Goal: Navigation & Orientation: Find specific page/section

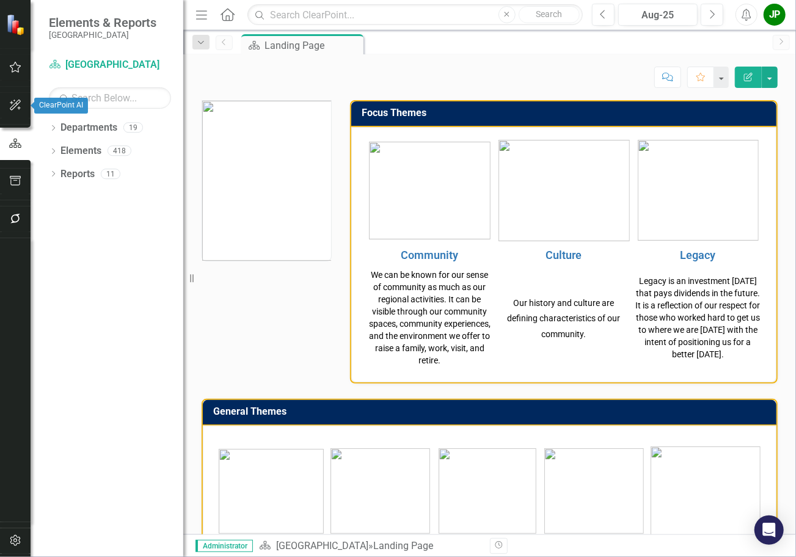
click at [18, 102] on icon "button" at bounding box center [15, 105] width 13 height 10
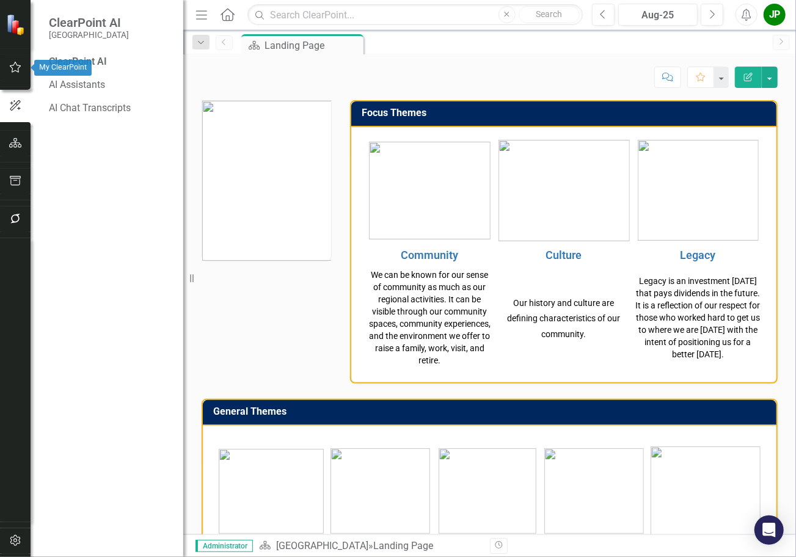
click at [20, 73] on button "button" at bounding box center [15, 68] width 27 height 26
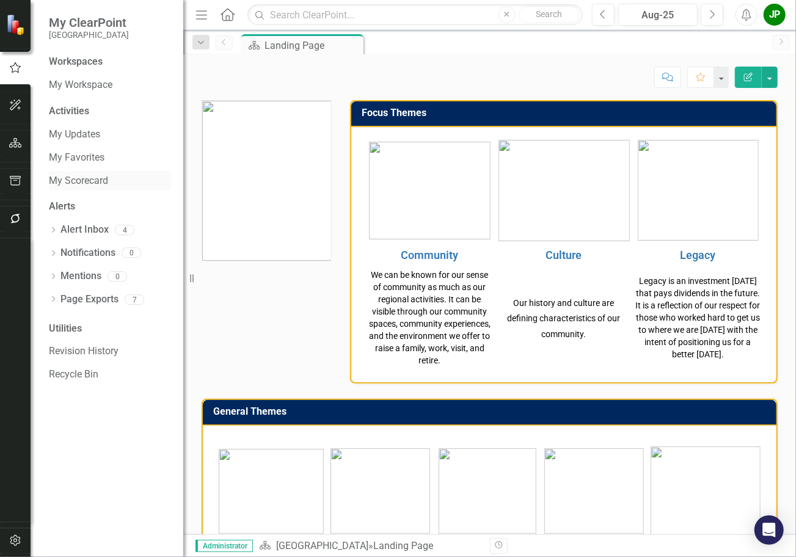
click at [94, 178] on link "My Scorecard" at bounding box center [110, 181] width 122 height 14
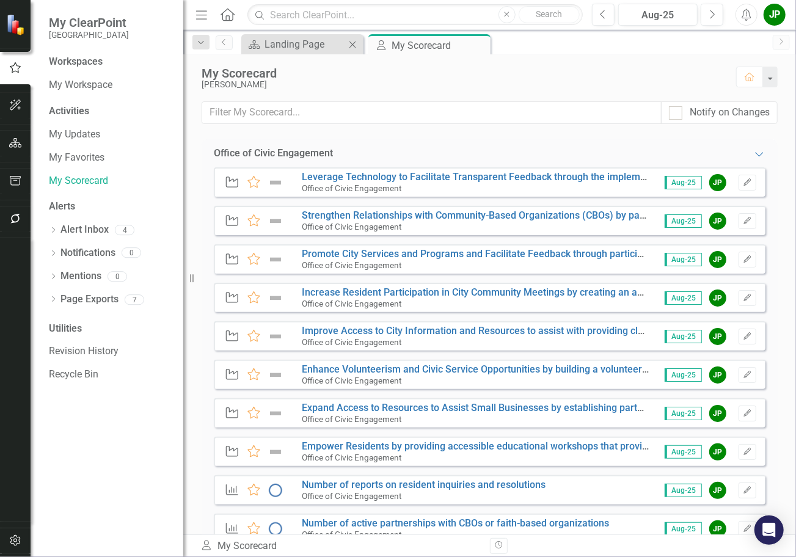
click at [297, 52] on div "Department Landing Page Close" at bounding box center [302, 44] width 122 height 20
click at [292, 47] on div "Landing Page" at bounding box center [305, 44] width 81 height 15
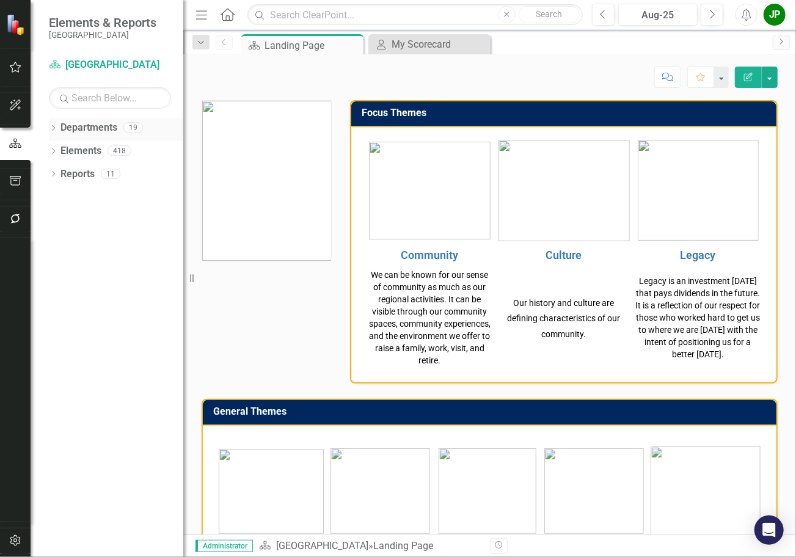
click at [102, 130] on link "Departments" at bounding box center [88, 128] width 57 height 14
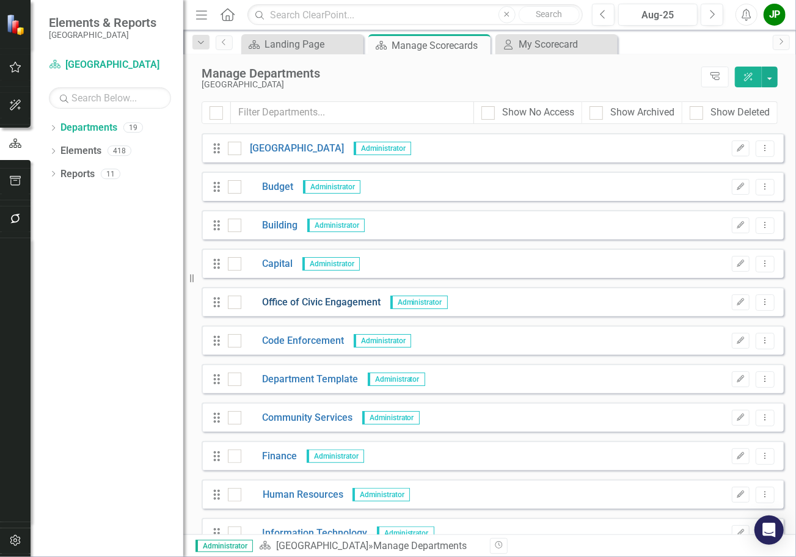
click at [296, 303] on link "Office of Civic Engagement" at bounding box center [311, 303] width 140 height 14
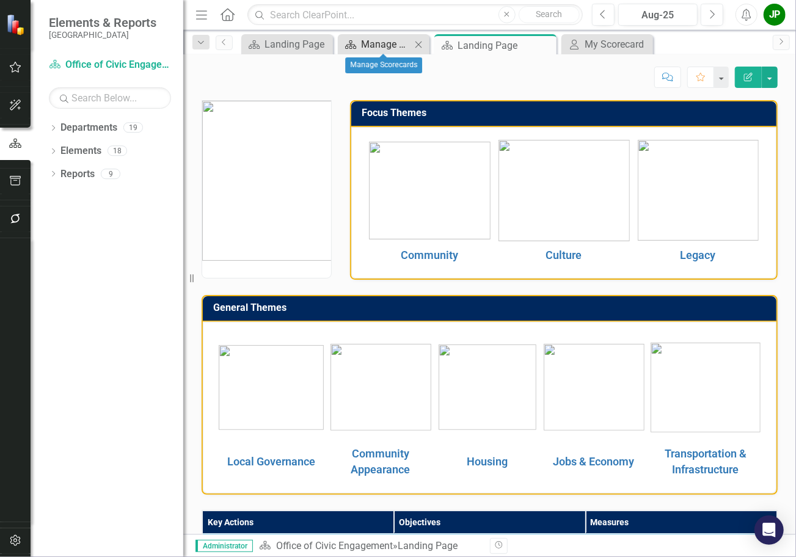
click at [383, 49] on div "Manage Scorecards" at bounding box center [386, 44] width 50 height 15
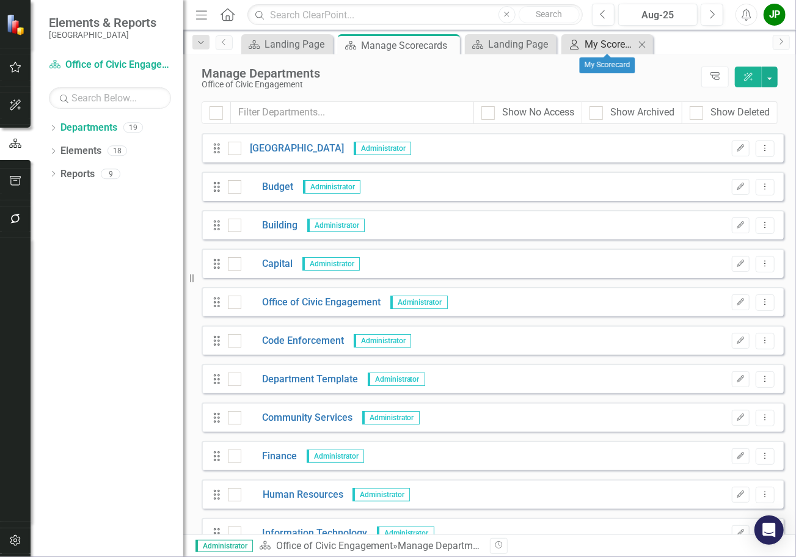
click at [593, 49] on div "My Scorecard" at bounding box center [610, 44] width 50 height 15
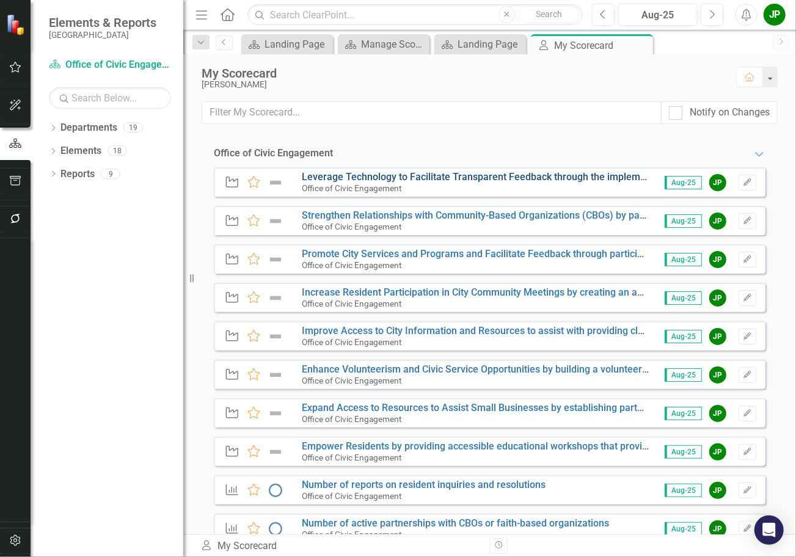
click at [359, 179] on link "Leverage Technology to Facilitate Transparent Feedback through the implementati…" at bounding box center [681, 177] width 758 height 12
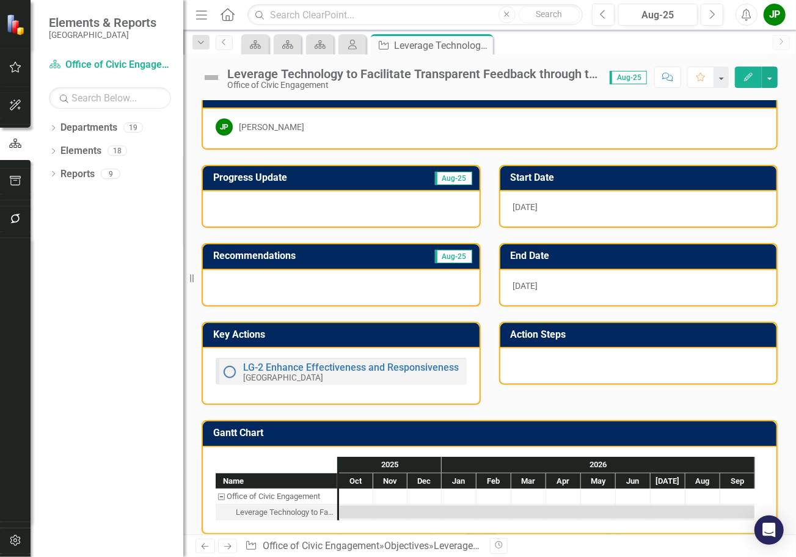
scroll to position [28, 0]
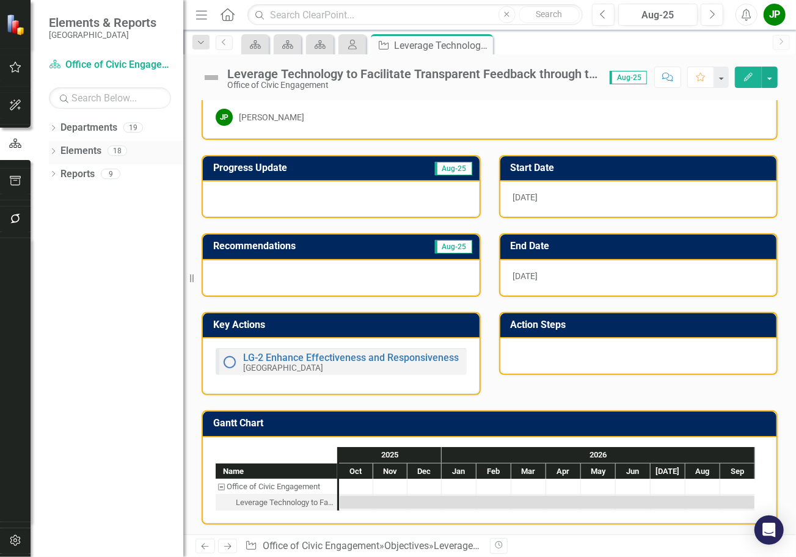
click at [79, 157] on link "Elements" at bounding box center [80, 151] width 41 height 14
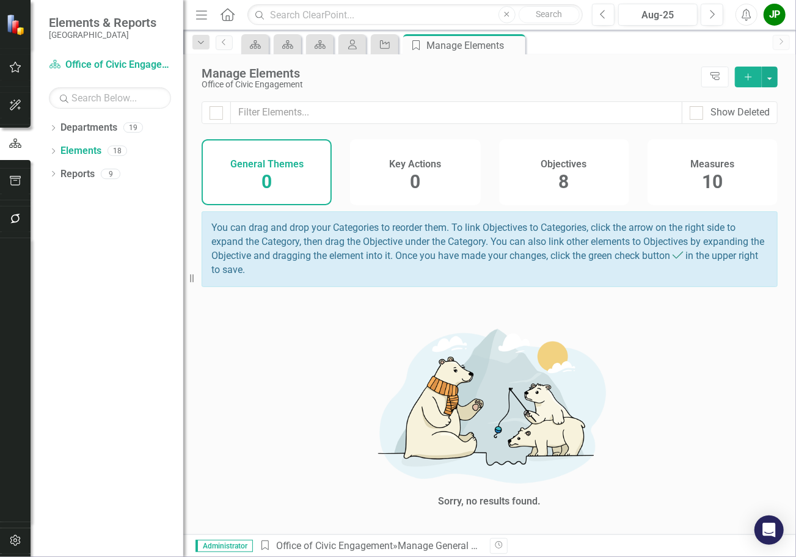
click at [584, 178] on div "Objectives 8" at bounding box center [564, 172] width 130 height 66
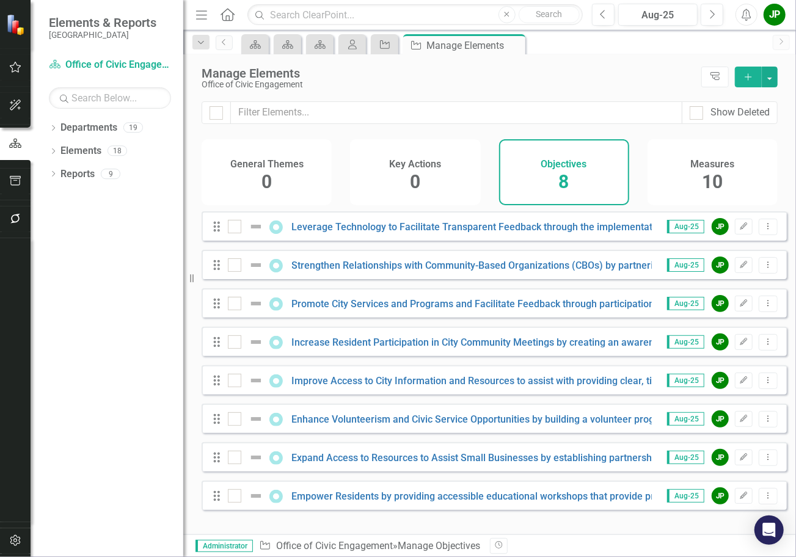
click at [722, 181] on span "10" at bounding box center [712, 181] width 21 height 21
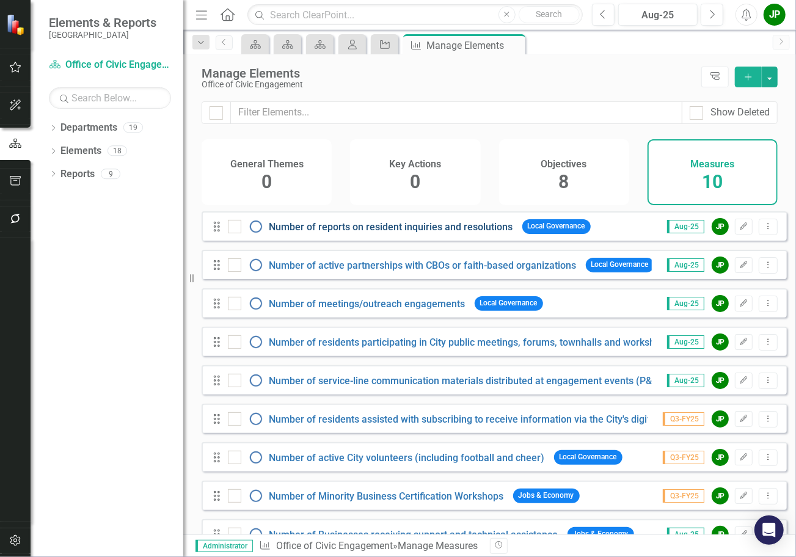
click at [402, 233] on link "Number of reports on resident inquiries and resolutions" at bounding box center [391, 227] width 244 height 12
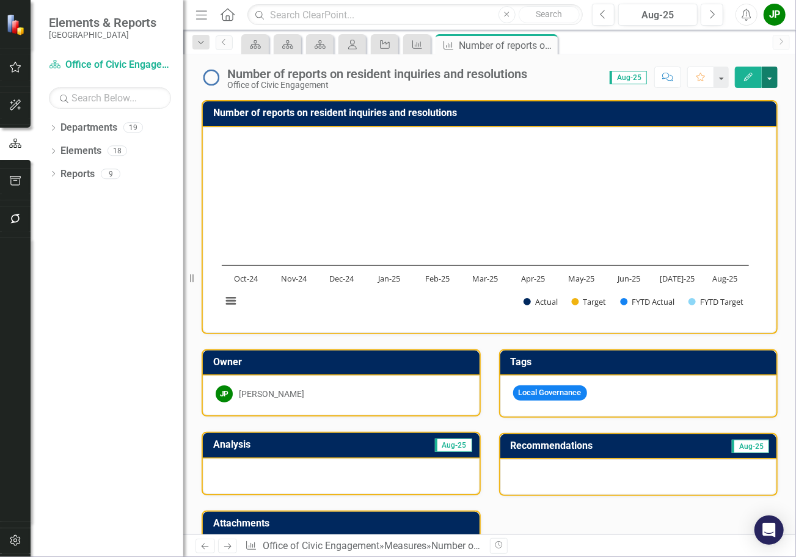
click at [770, 85] on button "button" at bounding box center [770, 77] width 16 height 21
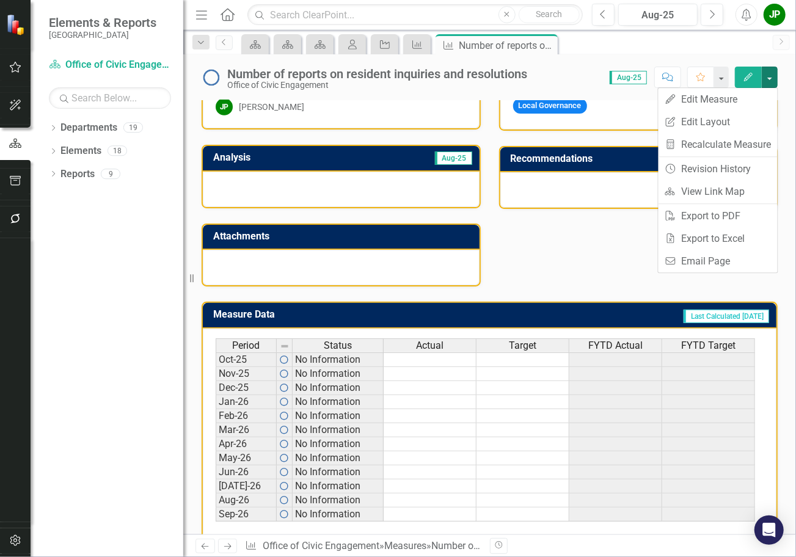
scroll to position [304, 0]
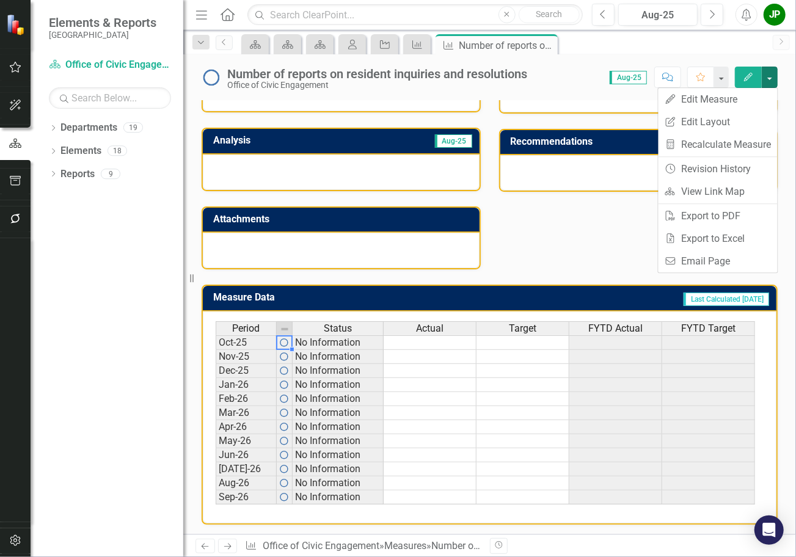
click at [544, 247] on div "Owner JP [PERSON_NAME] Analysis Aug-25 Attachments Tags Local Governance Recomm…" at bounding box center [489, 150] width 595 height 240
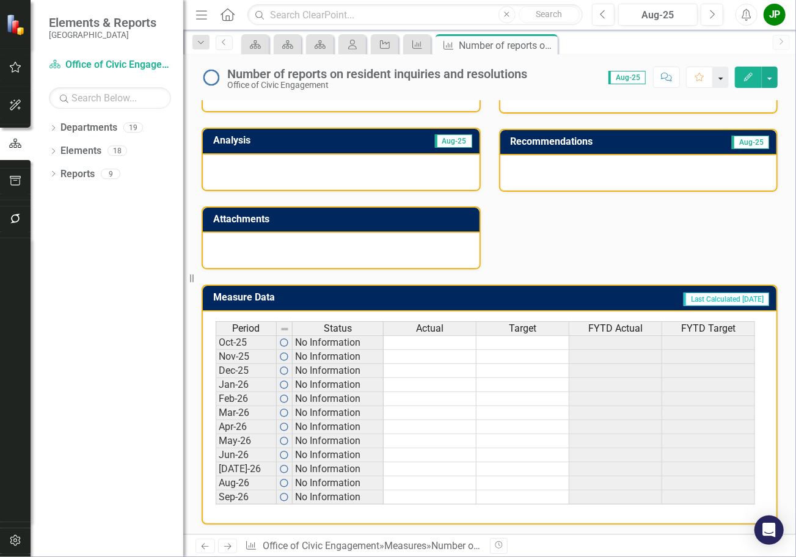
click at [720, 83] on button "button" at bounding box center [721, 77] width 16 height 21
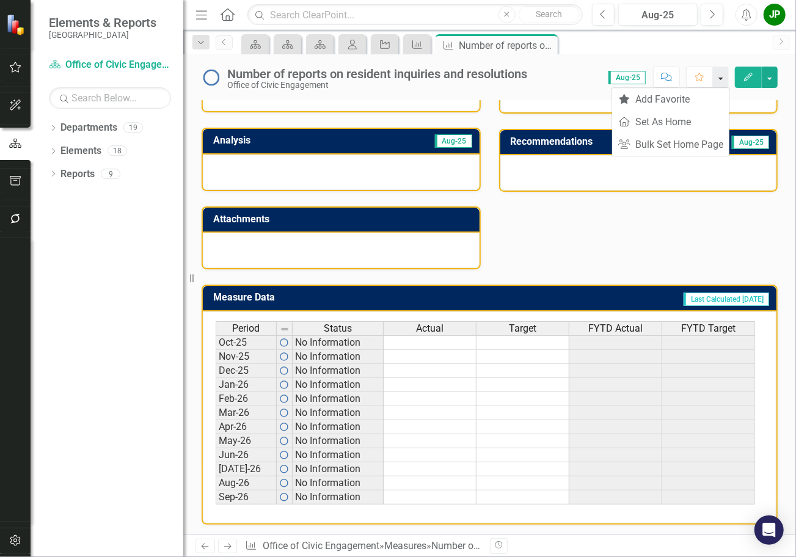
click at [720, 83] on button "button" at bounding box center [721, 77] width 16 height 21
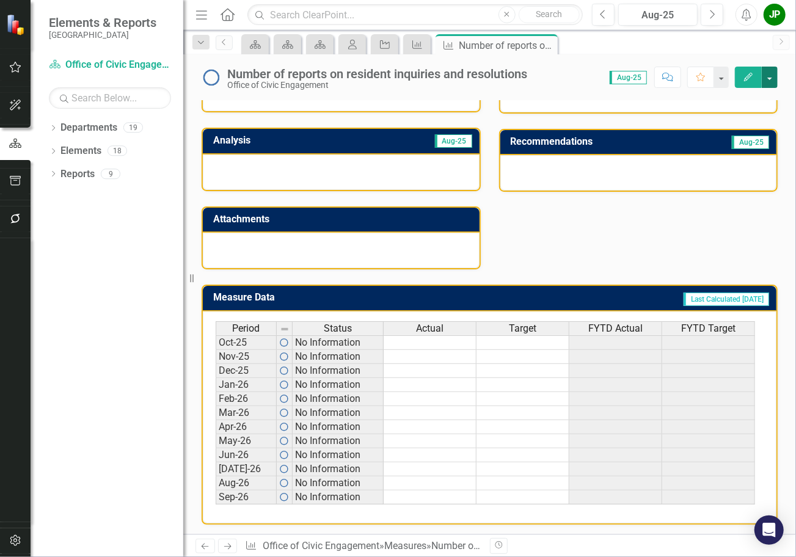
click at [769, 81] on button "button" at bounding box center [770, 77] width 16 height 21
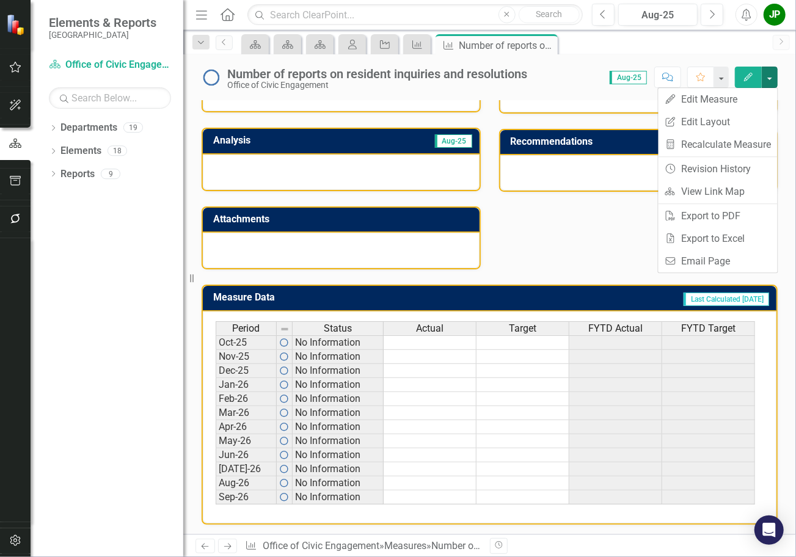
click at [565, 256] on div "Owner JP [PERSON_NAME] Analysis Aug-25 Attachments Tags Local Governance Recomm…" at bounding box center [489, 150] width 595 height 240
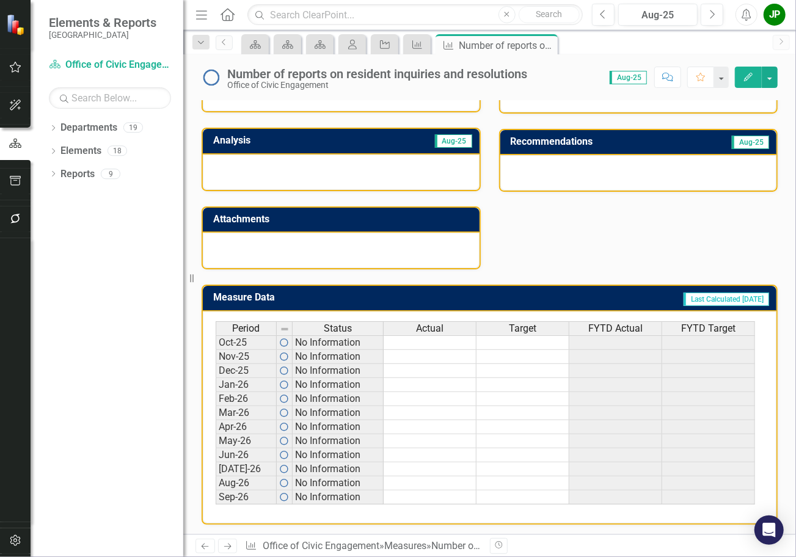
click at [237, 164] on div at bounding box center [341, 172] width 277 height 35
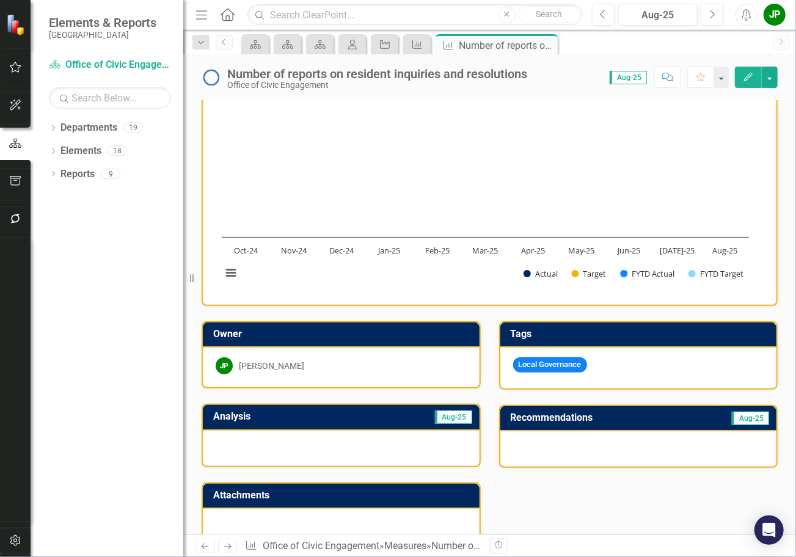
scroll to position [0, 0]
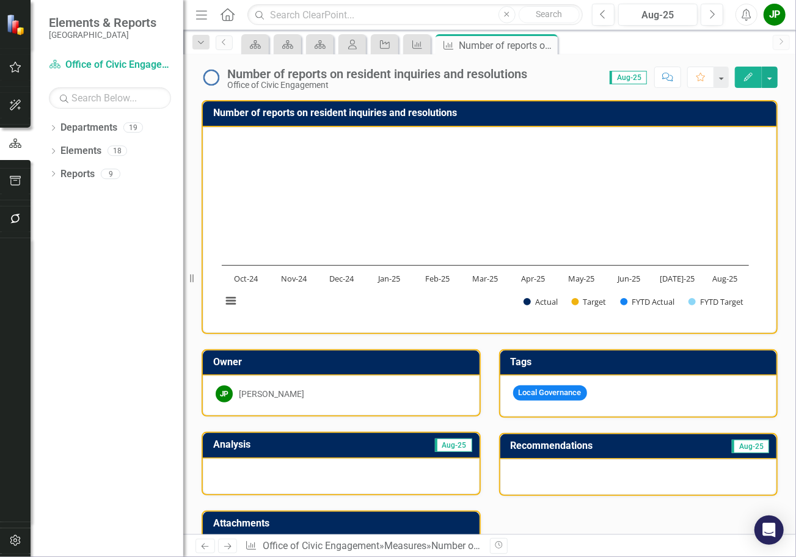
click at [14, 27] on img at bounding box center [16, 24] width 21 height 21
click at [18, 35] on img at bounding box center [16, 24] width 21 height 21
click at [635, 82] on span "Aug-25" at bounding box center [628, 77] width 37 height 13
click at [631, 78] on span "Aug-25" at bounding box center [628, 77] width 37 height 13
click at [633, 80] on span "Aug-25" at bounding box center [628, 77] width 37 height 13
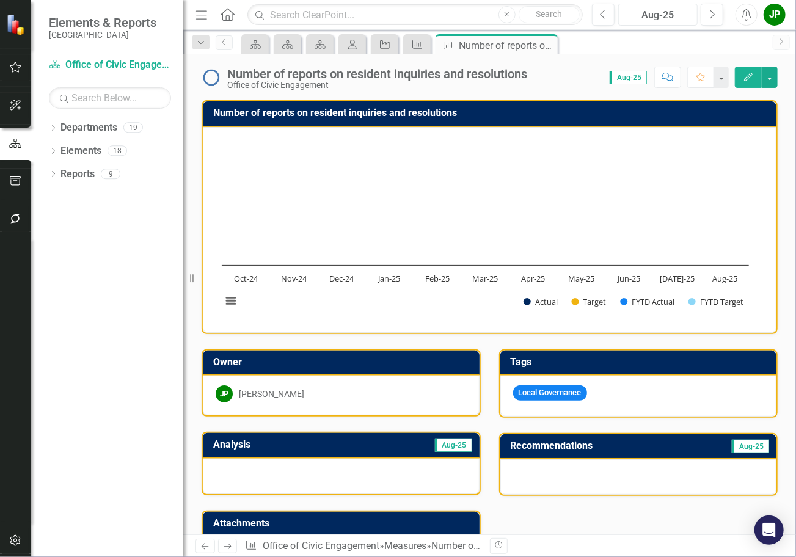
click at [672, 18] on div "Aug-25" at bounding box center [658, 15] width 71 height 15
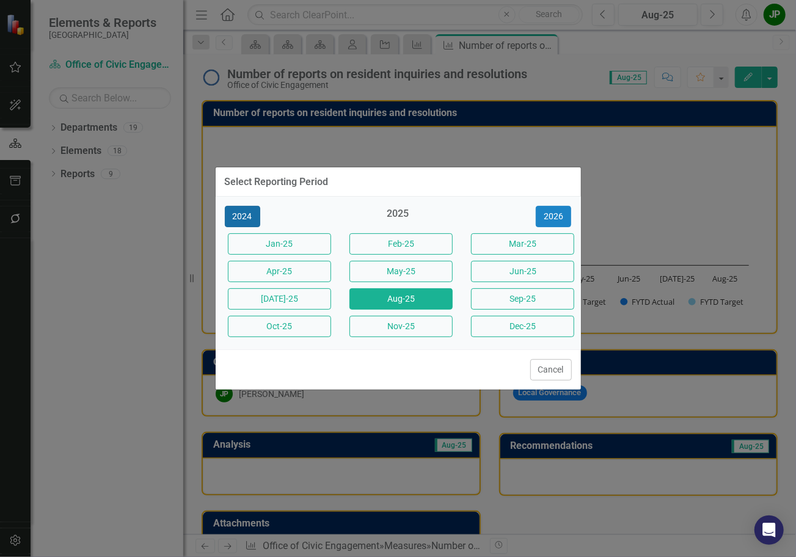
click at [238, 218] on button "2024" at bounding box center [242, 216] width 35 height 21
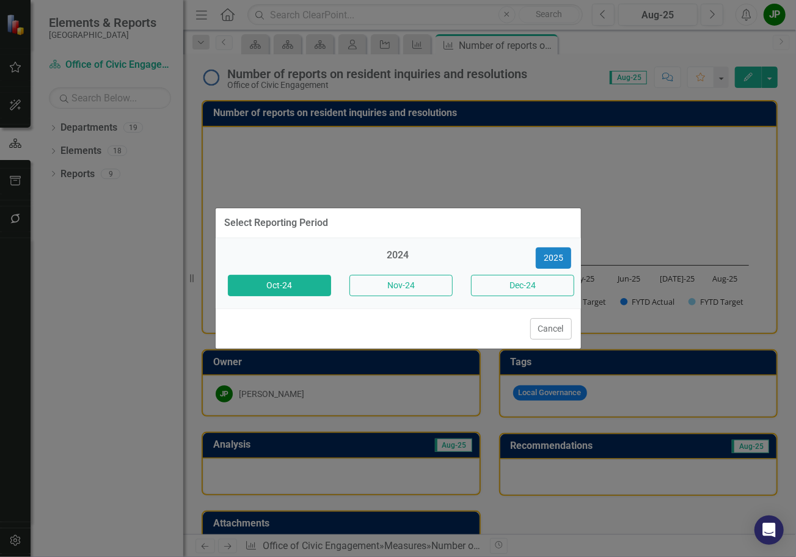
click at [281, 282] on button "Oct-24" at bounding box center [279, 285] width 103 height 21
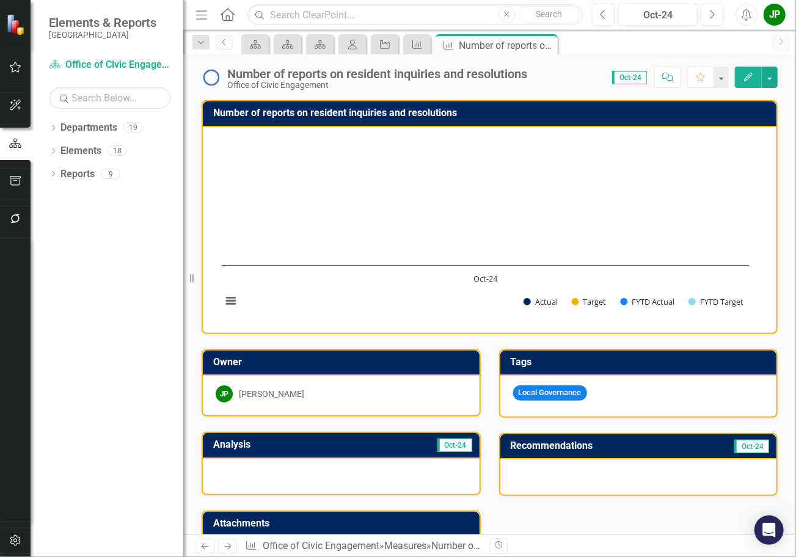
click at [633, 77] on span "Oct-24" at bounding box center [629, 77] width 35 height 13
click at [609, 17] on button "Previous" at bounding box center [603, 15] width 23 height 22
click at [653, 14] on div "Oct-24" at bounding box center [658, 15] width 71 height 15
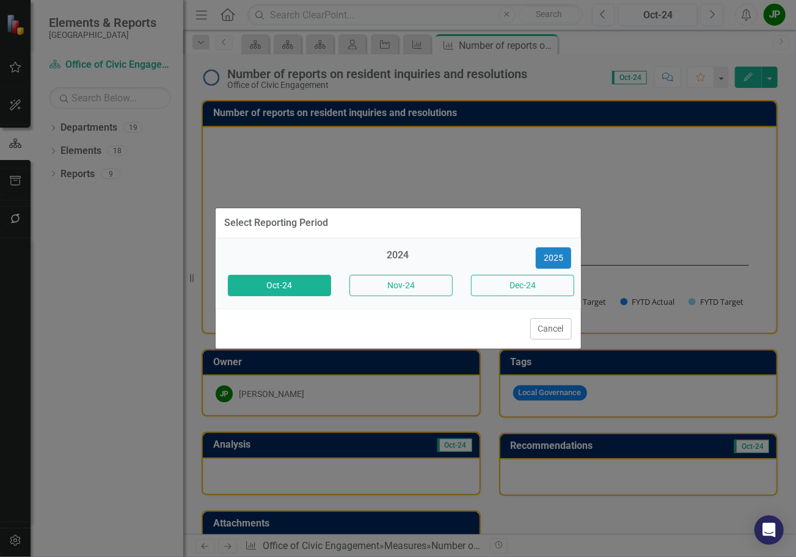
click at [396, 255] on div "2024" at bounding box center [397, 259] width 103 height 20
click at [465, 238] on div "2024 [DATE]-24 Nov-24 Dec-24" at bounding box center [398, 273] width 365 height 70
click at [394, 174] on div "Select Reporting Period 2024 [DATE]-24 Nov-24 Dec-24 Cancel" at bounding box center [398, 278] width 367 height 557
click at [266, 285] on button "Oct-24" at bounding box center [279, 285] width 103 height 21
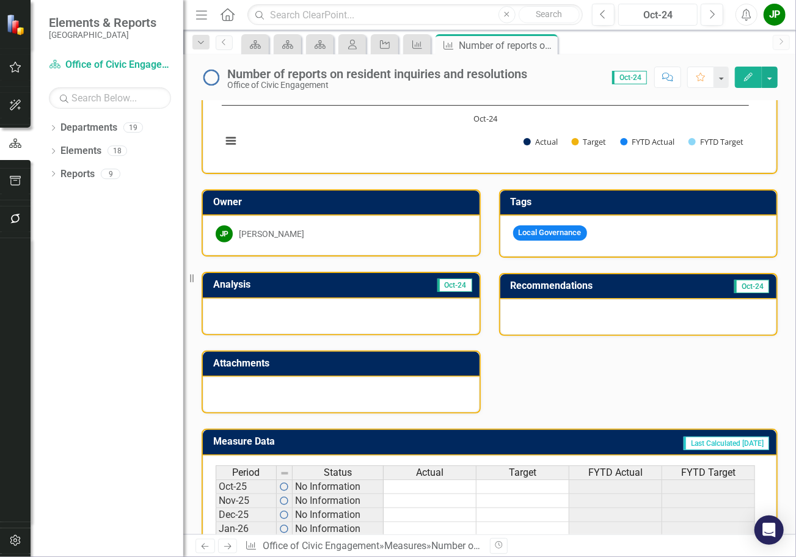
scroll to position [244, 0]
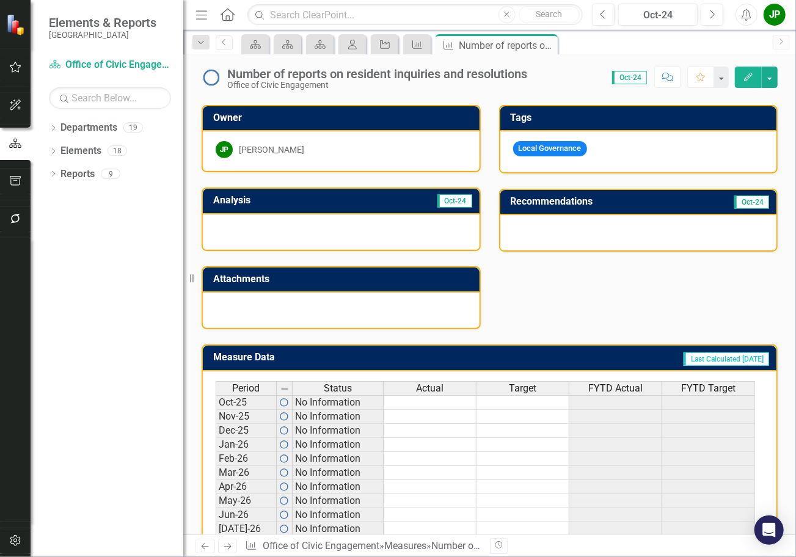
click at [452, 207] on span "Oct-24" at bounding box center [455, 200] width 35 height 13
drag, startPoint x: 353, startPoint y: 217, endPoint x: 334, endPoint y: 230, distance: 22.9
click at [334, 230] on div at bounding box center [341, 231] width 277 height 35
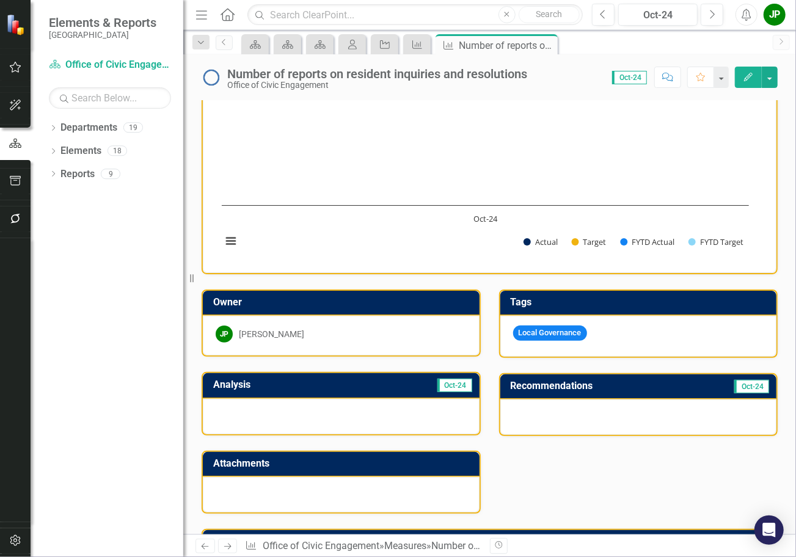
scroll to position [0, 0]
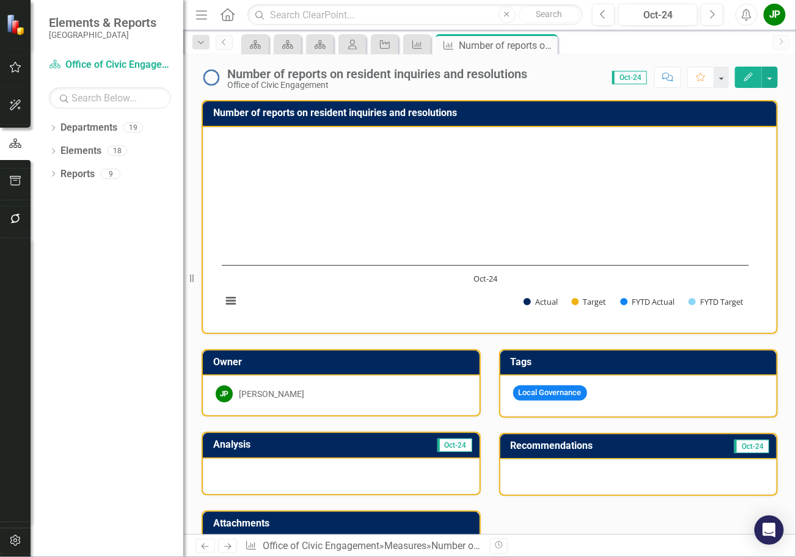
click at [638, 79] on span "Oct-24" at bounding box center [629, 77] width 35 height 13
click at [646, 17] on div "Oct-24" at bounding box center [658, 15] width 71 height 15
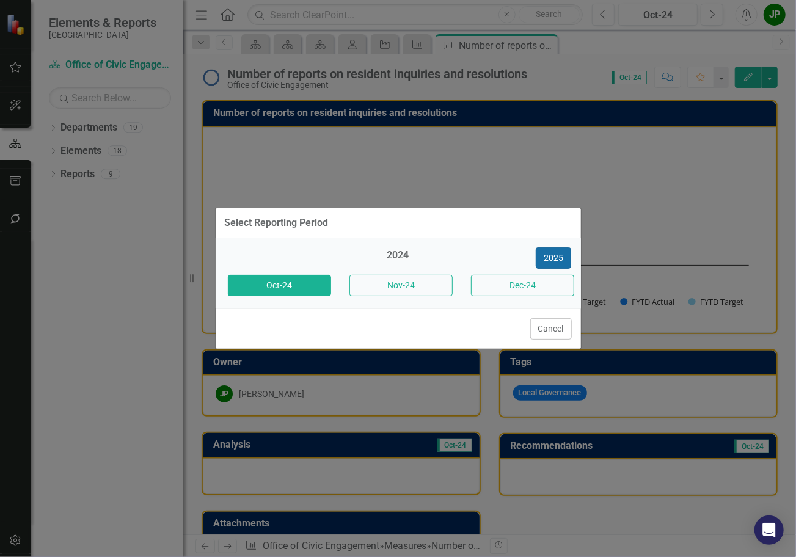
click at [551, 260] on button "2025" at bounding box center [553, 257] width 35 height 21
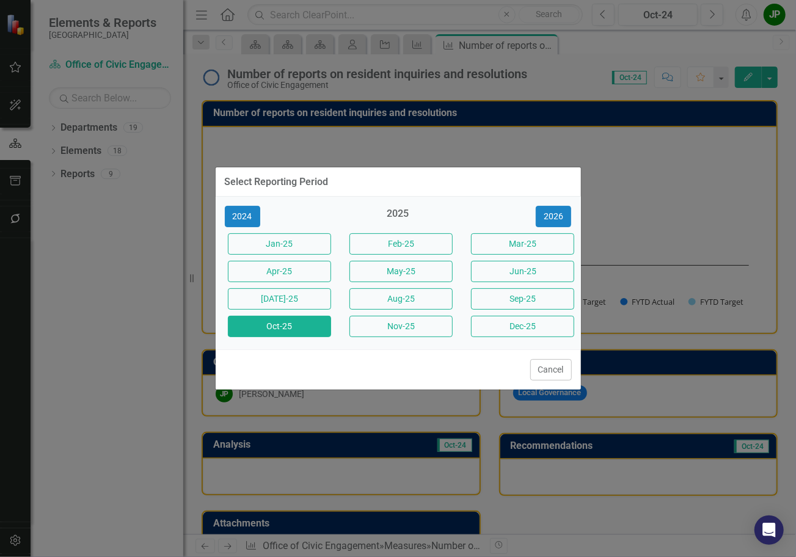
click at [297, 331] on button "Oct-25" at bounding box center [279, 326] width 103 height 21
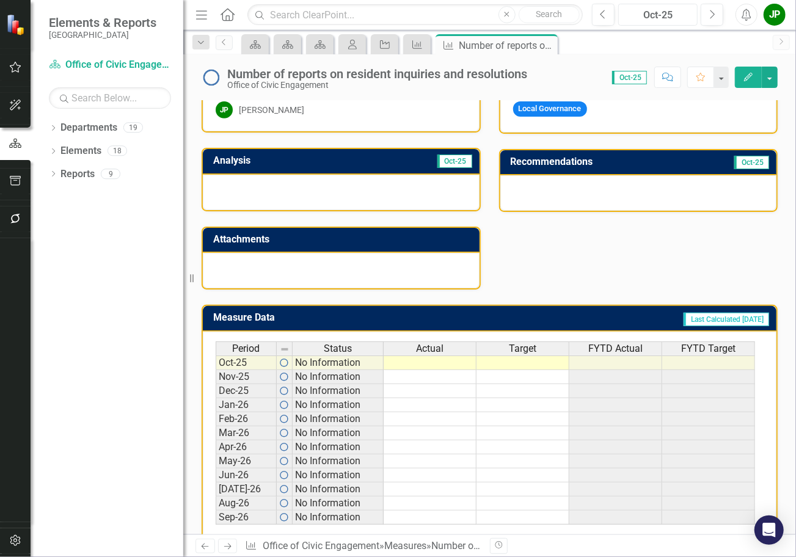
scroll to position [304, 0]
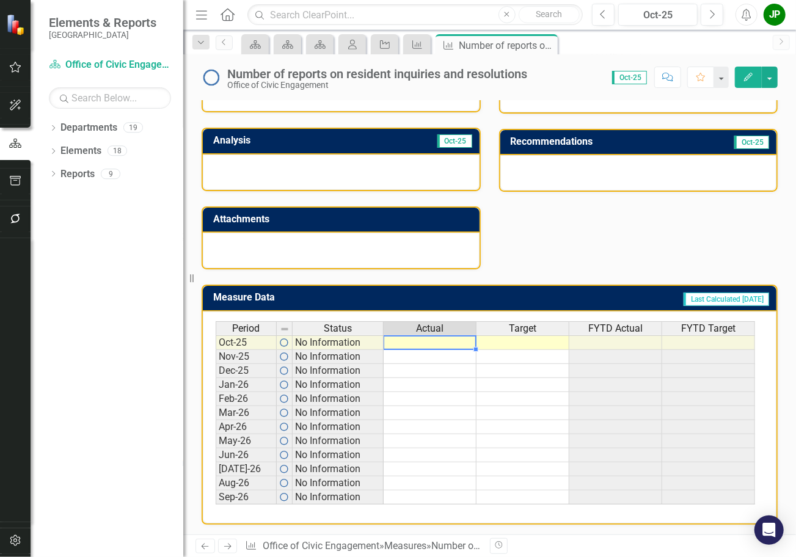
click at [428, 344] on td at bounding box center [430, 342] width 93 height 15
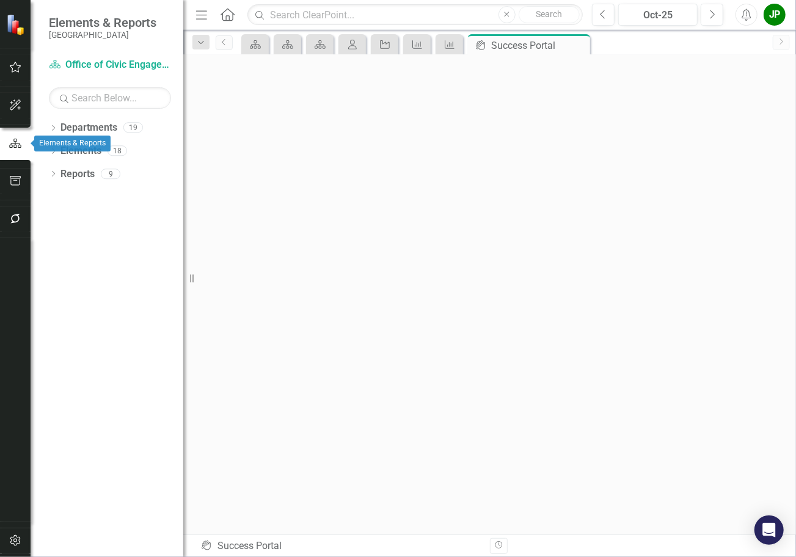
click at [15, 145] on icon "button" at bounding box center [15, 143] width 12 height 9
click at [24, 140] on button "button" at bounding box center [15, 144] width 31 height 20
click at [288, 47] on icon "Department" at bounding box center [288, 45] width 12 height 10
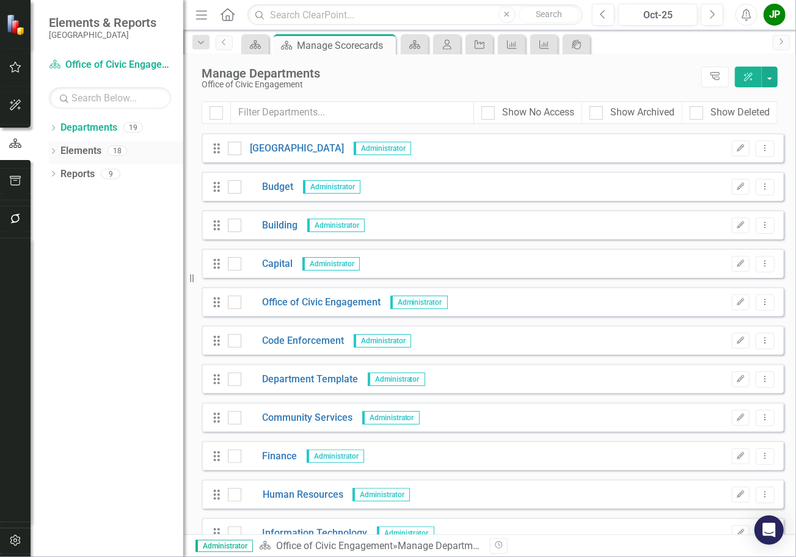
click at [89, 152] on link "Elements" at bounding box center [80, 151] width 41 height 14
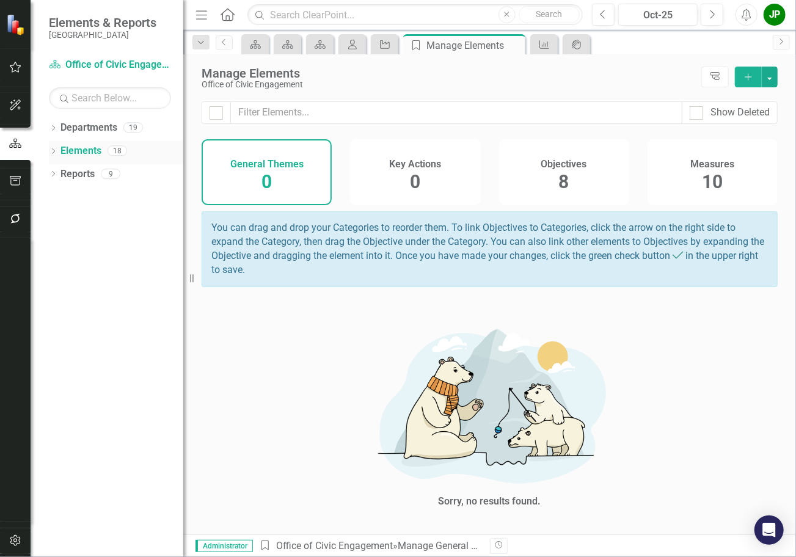
click at [58, 152] on div "Dropdown Elements 18" at bounding box center [116, 152] width 134 height 23
click at [57, 174] on div "Dropdown Reports 9" at bounding box center [116, 175] width 134 height 23
click at [56, 174] on icon "Dropdown" at bounding box center [53, 175] width 9 height 7
click at [117, 269] on link "Measure Measures" at bounding box center [96, 265] width 60 height 14
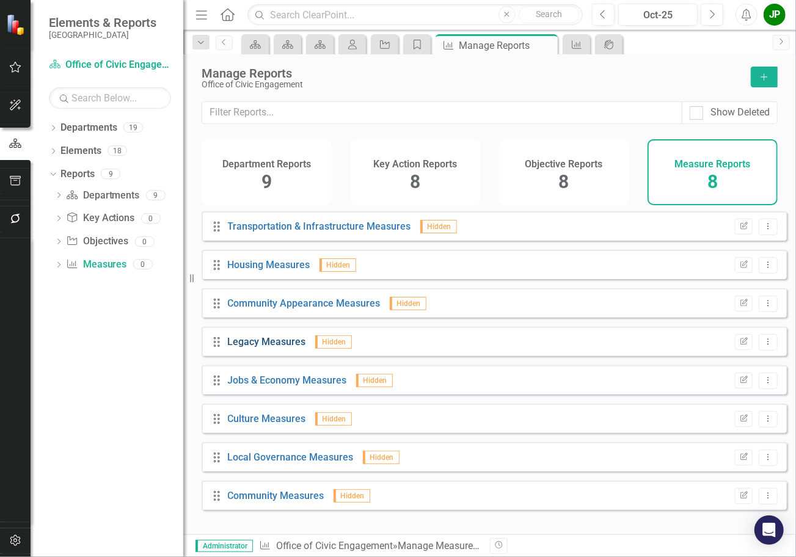
click at [280, 348] on link "Legacy Measures" at bounding box center [267, 342] width 78 height 12
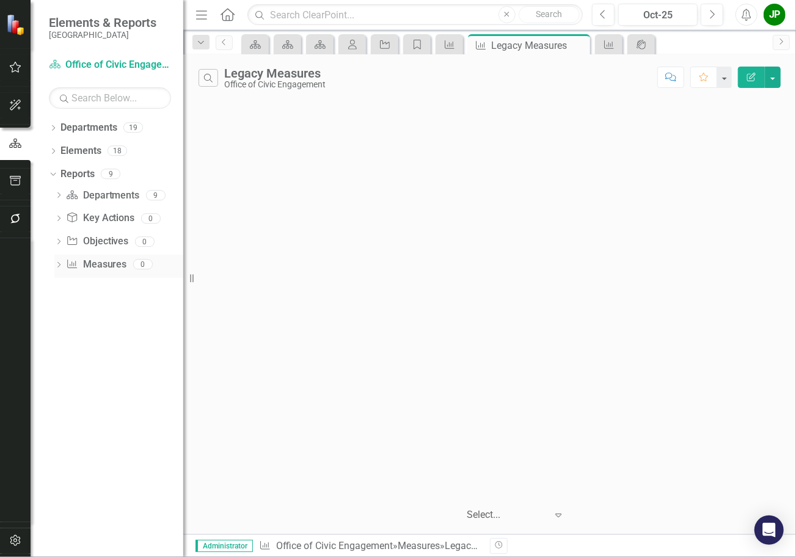
click at [86, 262] on link "Measure Measures" at bounding box center [96, 265] width 60 height 14
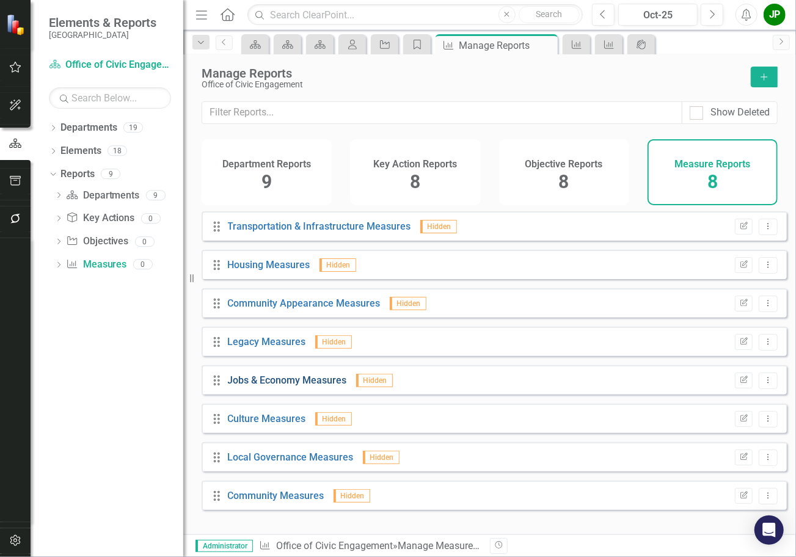
click at [310, 386] on link "Jobs & Economy Measures" at bounding box center [287, 381] width 119 height 12
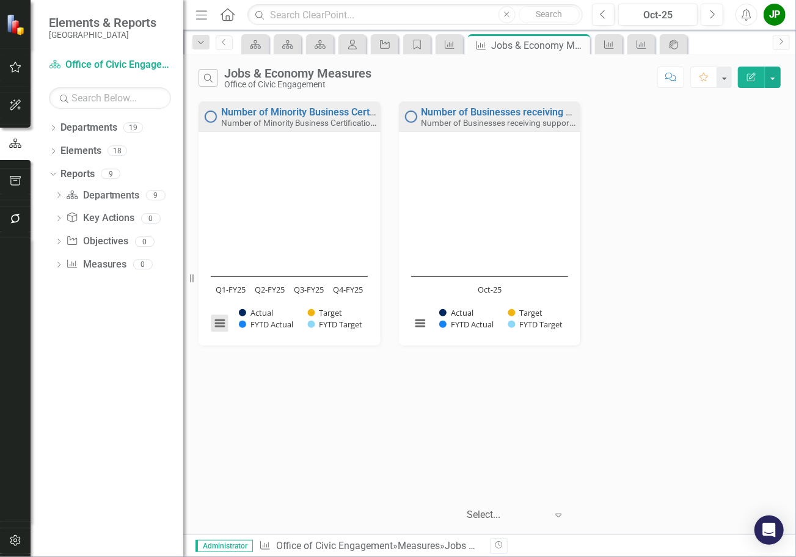
click at [219, 328] on button "View chart menu, Chart" at bounding box center [219, 323] width 17 height 17
click at [219, 328] on div "Download PNG image Download JPEG image Download PDF document Download SVG vecto…" at bounding box center [271, 272] width 154 height 119
click at [276, 206] on rect "Interactive chart" at bounding box center [289, 243] width 169 height 199
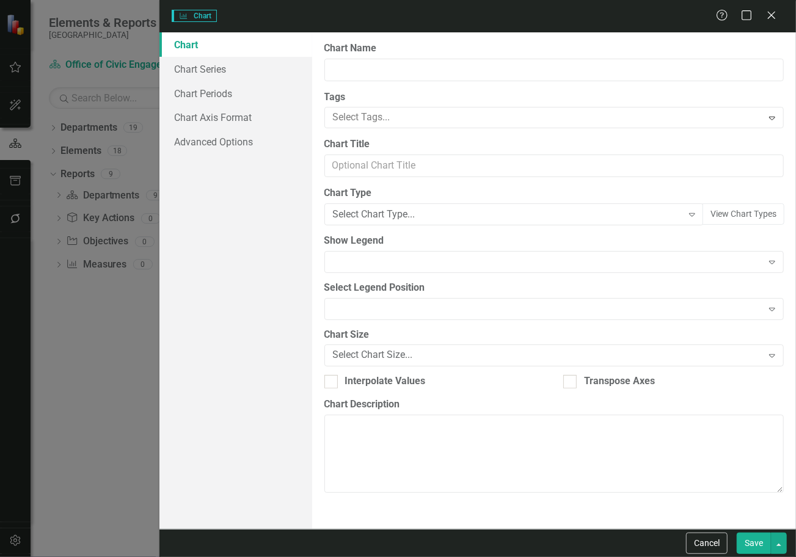
type input "Number of Minority Business Certification Workshops"
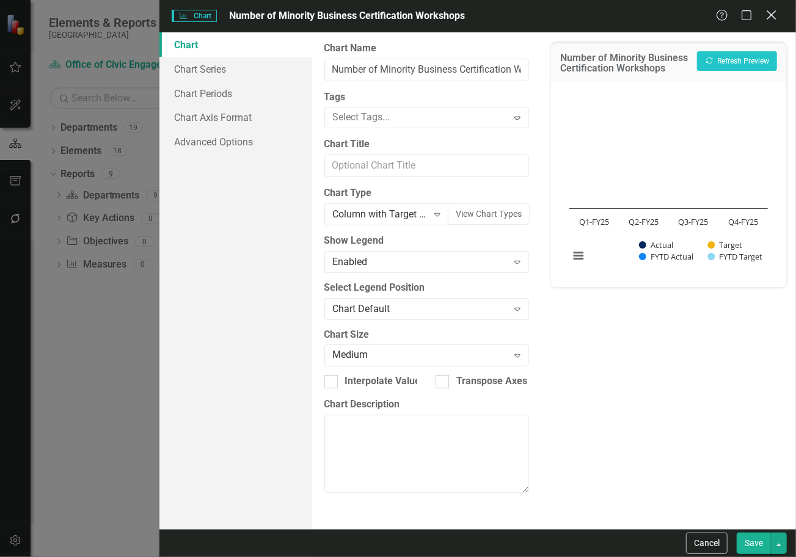
click at [776, 23] on div "Close" at bounding box center [771, 16] width 15 height 16
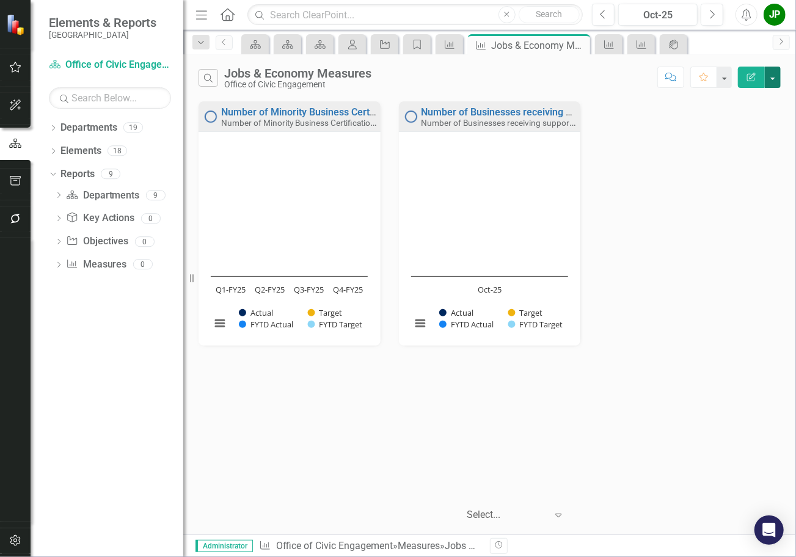
click at [776, 82] on button "button" at bounding box center [773, 77] width 16 height 21
click at [557, 516] on icon "Expand" at bounding box center [558, 515] width 12 height 10
click at [101, 235] on link "Objective Objectives" at bounding box center [97, 242] width 62 height 14
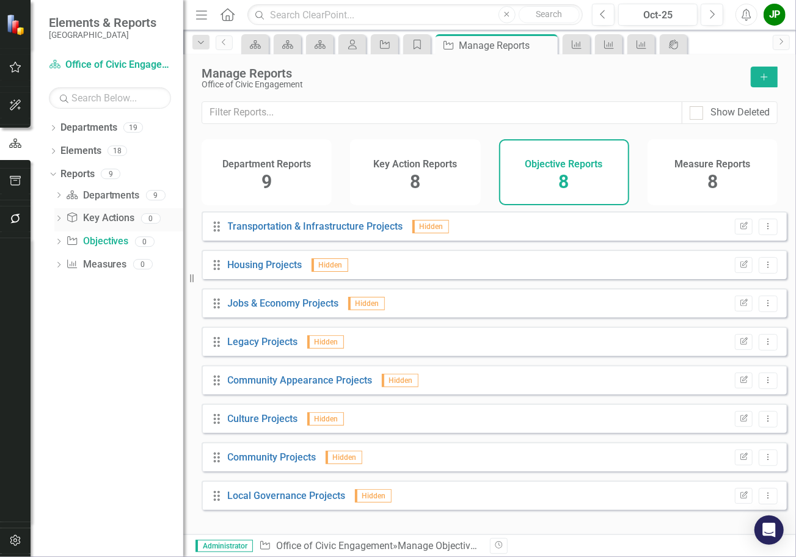
click at [101, 221] on link "Key Action Key Actions" at bounding box center [100, 218] width 68 height 14
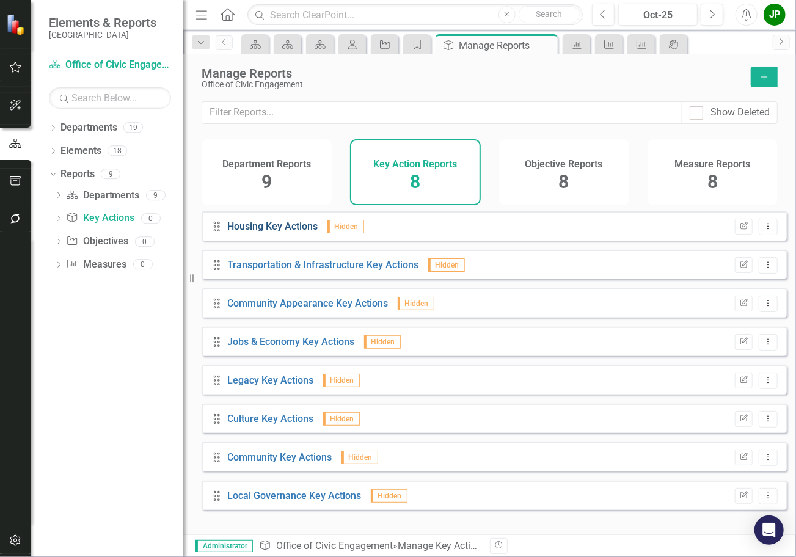
click at [295, 232] on link "Housing Key Actions" at bounding box center [273, 227] width 90 height 12
